Goal: Transaction & Acquisition: Purchase product/service

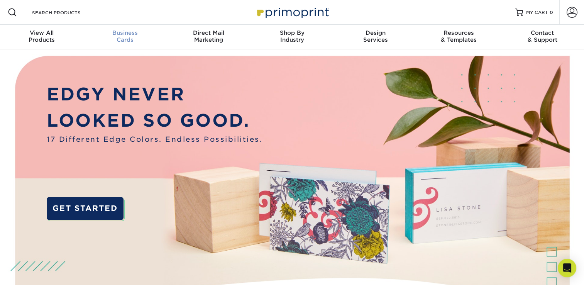
click at [129, 40] on div "Business Cards" at bounding box center [124, 36] width 83 height 14
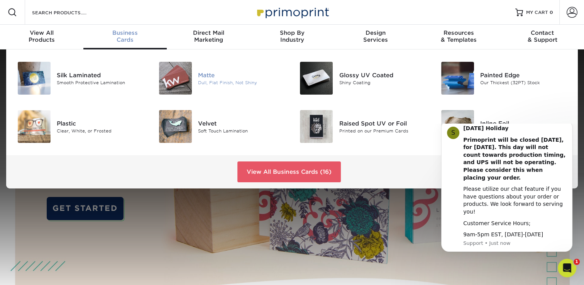
click at [185, 82] on img at bounding box center [175, 78] width 33 height 33
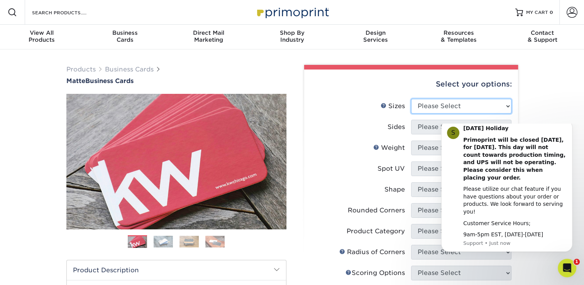
click at [505, 105] on select "Please Select 1.5" x 3.5" - Mini 1.75" x 3.5" - Mini 2" x 2" - Square 2" x 3" -…" at bounding box center [461, 106] width 100 height 15
select select "2.00x3.50"
click at [411, 99] on select "Please Select 1.5" x 3.5" - Mini 1.75" x 3.5" - Mini 2" x 2" - Square 2" x 3" -…" at bounding box center [461, 106] width 100 height 15
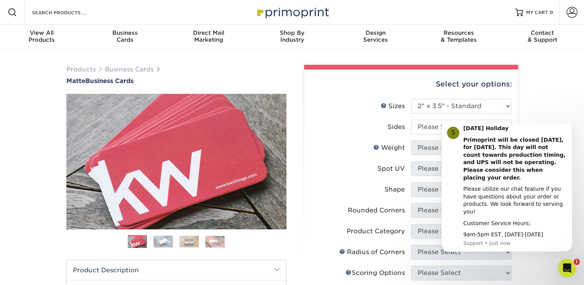
click at [500, 126] on html "S Labor Day Holiday Primoprint will be closed Monday, September 1st, for Labor …" at bounding box center [506, 193] width 154 height 140
drag, startPoint x: 72, startPoint y: 0, endPoint x: 505, endPoint y: 123, distance: 450.7
click at [505, 123] on select "Please Select Print Both Sides Print Front Only" at bounding box center [461, 127] width 100 height 15
select select "32d3c223-f82c-492b-b915-ba065a00862f"
click at [411, 120] on select "Please Select Print Both Sides Print Front Only" at bounding box center [461, 127] width 100 height 15
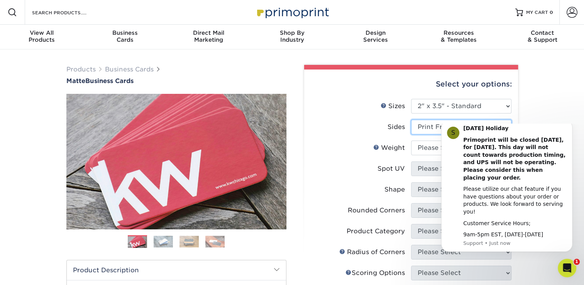
scroll to position [116, 0]
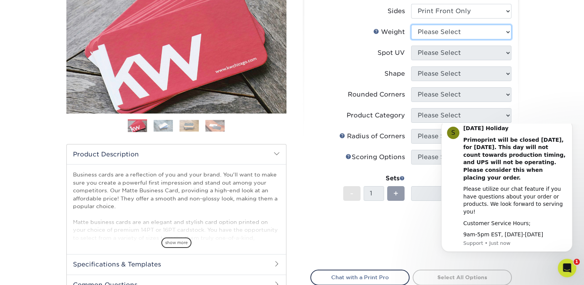
click at [502, 30] on select "Please Select 16PT 14PT" at bounding box center [461, 32] width 100 height 15
select select "16PT"
click at [411, 25] on select "Please Select 16PT 14PT" at bounding box center [461, 32] width 100 height 15
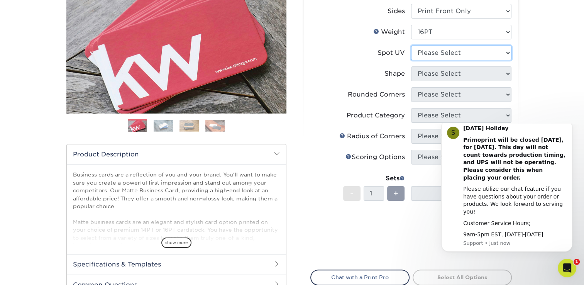
click at [466, 52] on select "Please Select No Spot UV Front Only" at bounding box center [461, 53] width 100 height 15
select select "1"
click at [411, 46] on select "Please Select No Spot UV Front Only" at bounding box center [461, 53] width 100 height 15
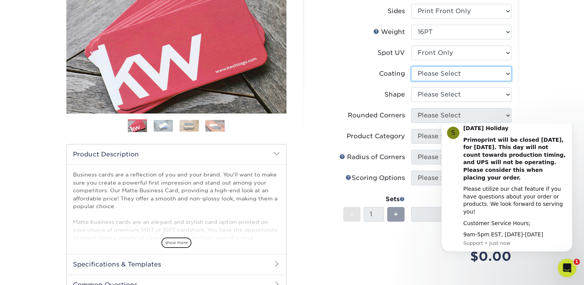
click at [464, 75] on select at bounding box center [461, 73] width 100 height 15
select select "121bb7b5-3b4d-429f-bd8d-bbf80e953313"
click at [411, 66] on select at bounding box center [461, 73] width 100 height 15
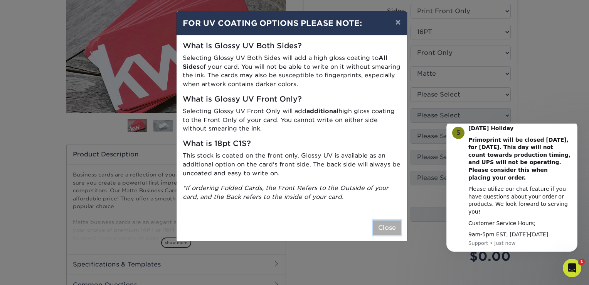
click at [385, 226] on button "Close" at bounding box center [387, 227] width 28 height 15
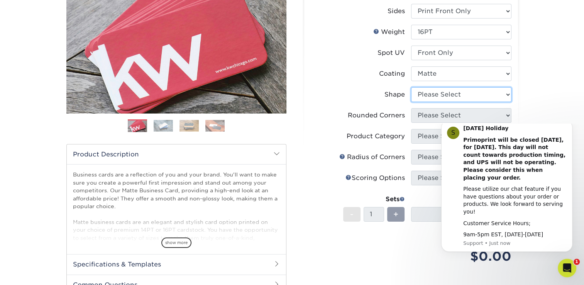
click at [464, 91] on select "Please Select Standard" at bounding box center [461, 94] width 100 height 15
select select "standard"
click at [411, 87] on select "Please Select Standard" at bounding box center [461, 94] width 100 height 15
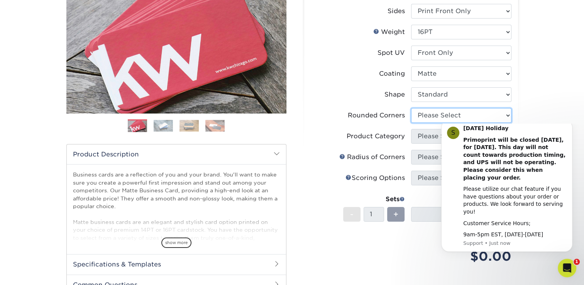
click at [448, 114] on select "Please Select Yes - Round 2 Corners Yes - Round 4 Corners No" at bounding box center [461, 115] width 100 height 15
select select "7672df9e-0e0a-464d-8e1f-920c575e4da3"
click at [411, 108] on select "Please Select Yes - Round 2 Corners Yes - Round 4 Corners No" at bounding box center [461, 115] width 100 height 15
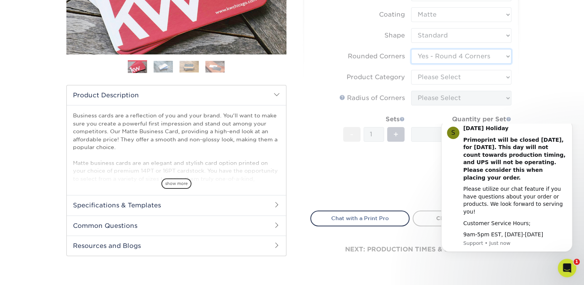
scroll to position [231, 0]
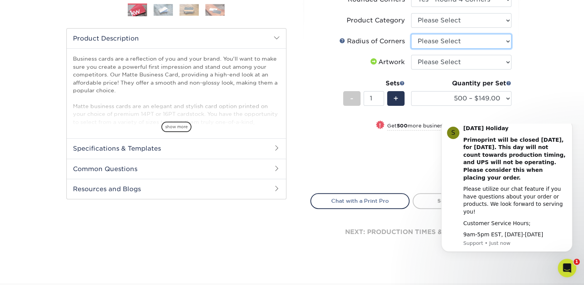
click at [462, 43] on select "Please Select Rounded 1/8" Rounded 1/4"" at bounding box center [461, 41] width 100 height 15
select select "589680c7-ee9a-431b-9d12-d7aeb1386a97"
click at [411, 34] on select "Please Select Rounded 1/8" Rounded 1/4"" at bounding box center [461, 41] width 100 height 15
click at [474, 59] on select "Please Select I will upload files I need a design - $100" at bounding box center [461, 62] width 100 height 15
select select "upload"
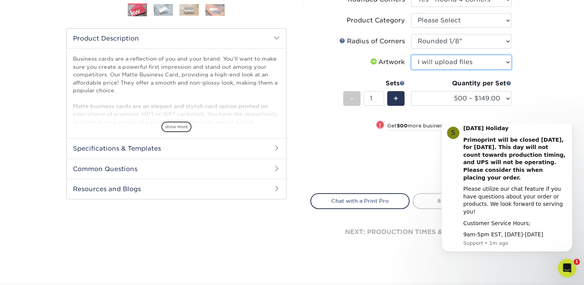
click at [411, 55] on select "Please Select I will upload files I need a design - $100" at bounding box center [461, 62] width 100 height 15
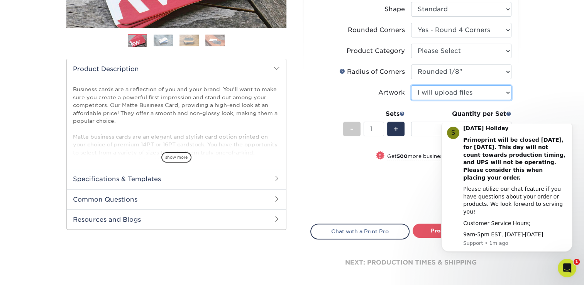
scroll to position [116, 0]
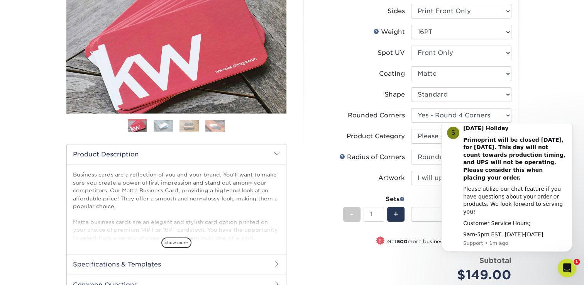
click at [169, 126] on img at bounding box center [163, 126] width 19 height 12
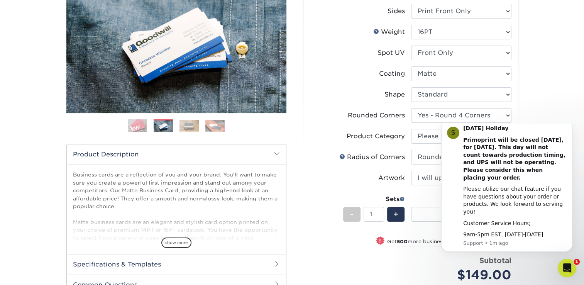
click at [192, 126] on img at bounding box center [188, 126] width 19 height 12
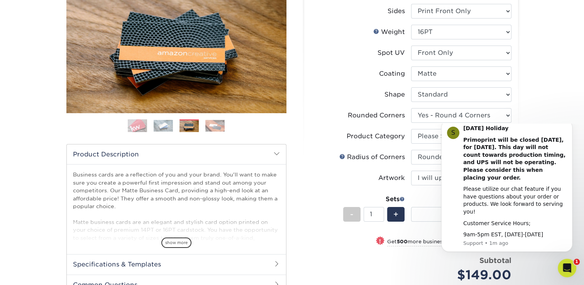
click at [219, 125] on img at bounding box center [214, 126] width 19 height 12
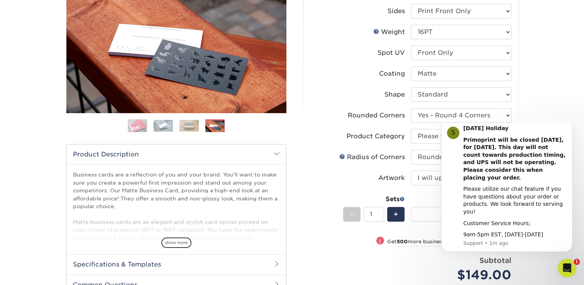
click at [147, 127] on img at bounding box center [137, 125] width 19 height 19
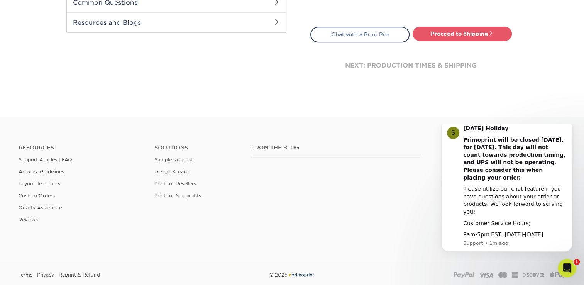
scroll to position [455, 0]
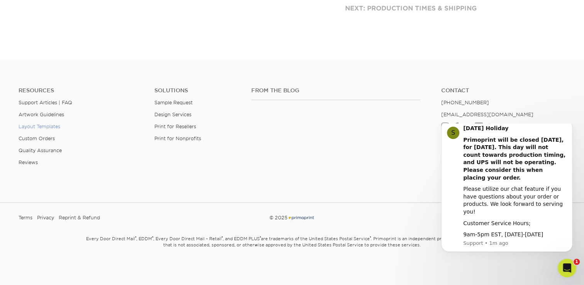
click at [44, 124] on link "Layout Templates" at bounding box center [40, 126] width 42 height 6
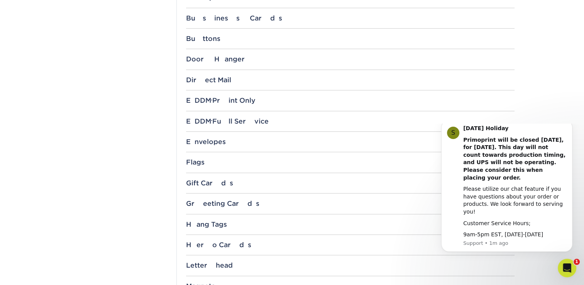
scroll to position [347, 0]
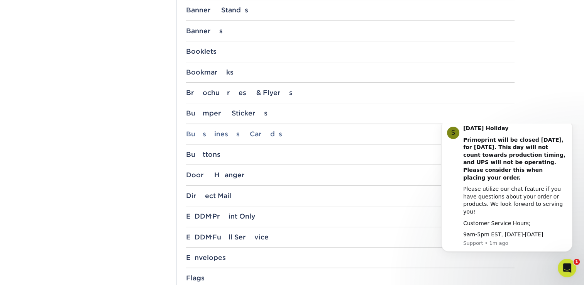
click at [224, 135] on div "Business Cards" at bounding box center [350, 134] width 328 height 8
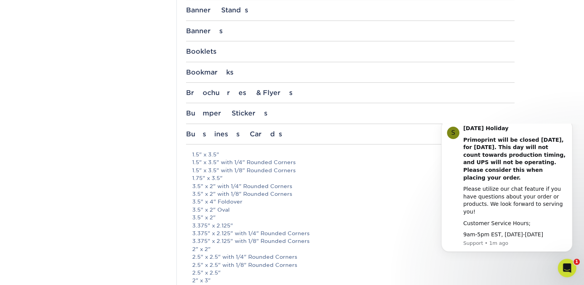
scroll to position [463, 0]
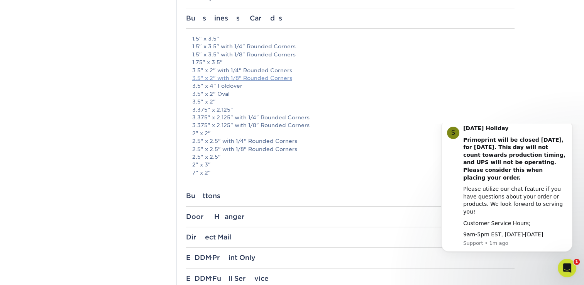
click at [224, 76] on link "3.5" x 2" with 1/8" Rounded Corners" at bounding box center [242, 78] width 100 height 6
